Goal: Task Accomplishment & Management: Manage account settings

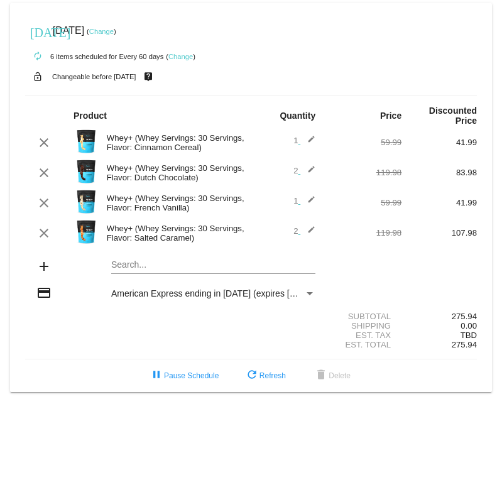
click at [312, 170] on mat-icon "edit" at bounding box center [308, 172] width 15 height 15
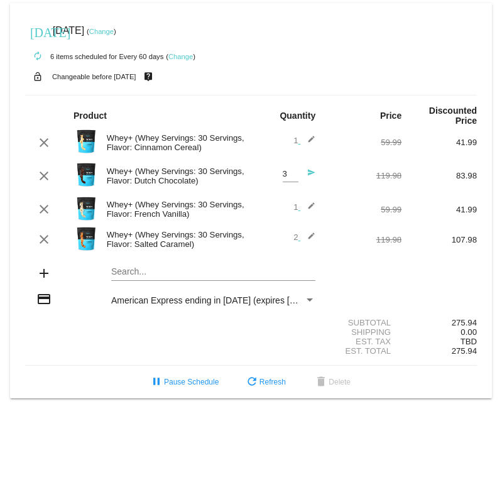
click at [290, 174] on input "3" at bounding box center [291, 174] width 16 height 9
click at [293, 175] on input "2" at bounding box center [291, 174] width 16 height 9
type input "1"
click at [293, 175] on input "1" at bounding box center [291, 174] width 16 height 9
click at [309, 173] on mat-icon "send" at bounding box center [308, 176] width 15 height 15
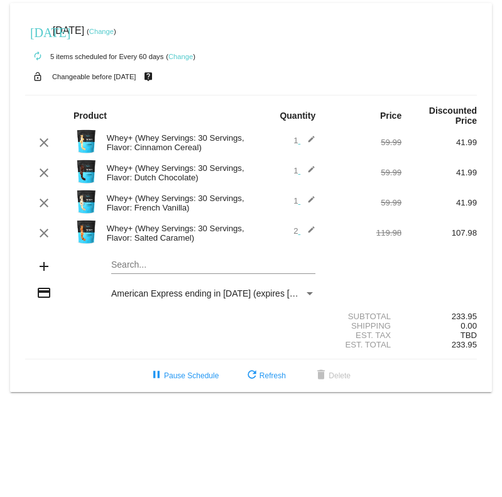
click at [308, 230] on mat-icon "edit" at bounding box center [308, 233] width 15 height 15
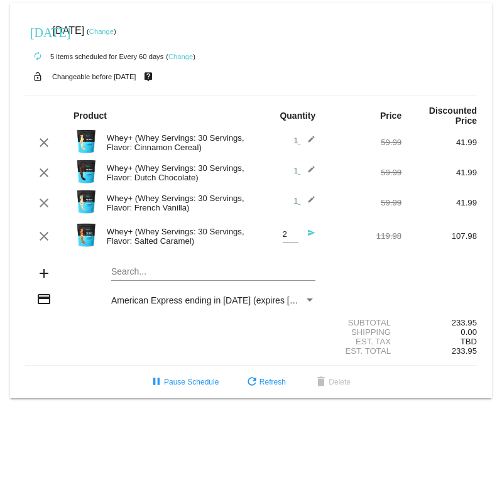
click at [299, 234] on span "2 Quantity send" at bounding box center [299, 233] width 33 height 9
type input "1"
click at [292, 236] on input "1" at bounding box center [291, 234] width 16 height 9
click at [311, 233] on mat-icon "send" at bounding box center [308, 236] width 15 height 15
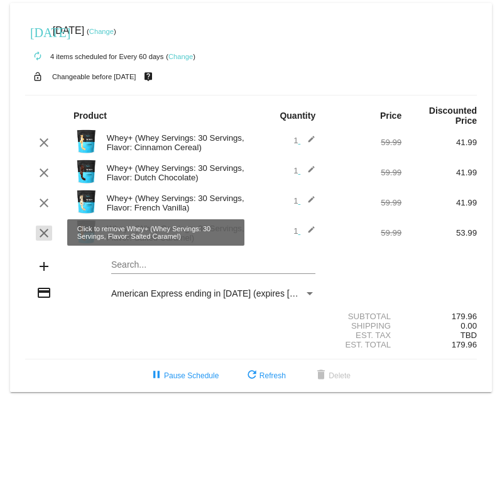
click at [45, 232] on mat-icon "clear" at bounding box center [43, 233] width 15 height 15
